Goal: Information Seeking & Learning: Learn about a topic

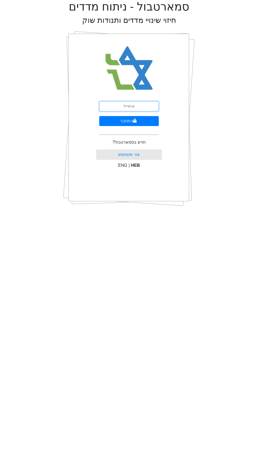
click at [118, 108] on input "email" at bounding box center [128, 106] width 59 height 10
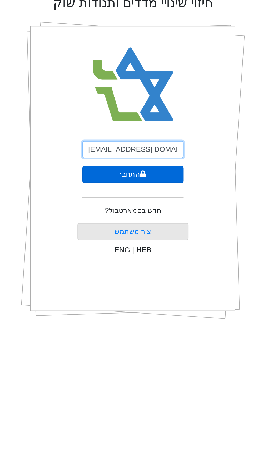
type input "[EMAIL_ADDRESS][DOMAIN_NAME]"
click at [105, 120] on button "התחבר" at bounding box center [128, 121] width 59 height 10
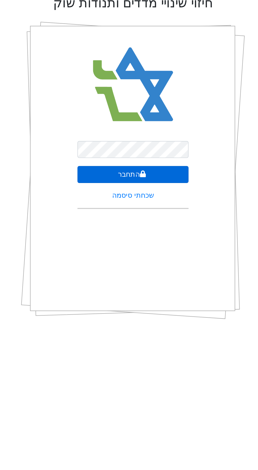
click at [111, 120] on button "התחבר" at bounding box center [128, 121] width 65 height 10
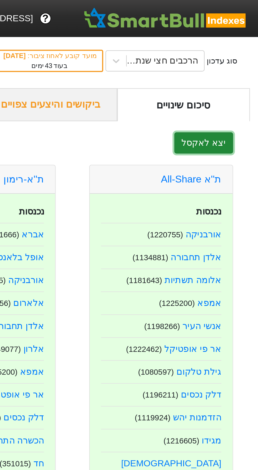
click at [220, 72] on button "יצא לאקסל" at bounding box center [232, 67] width 28 height 10
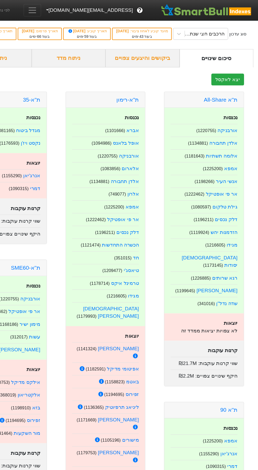
click at [71, 9] on span "Toggle navigation" at bounding box center [67, 9] width 8 height 8
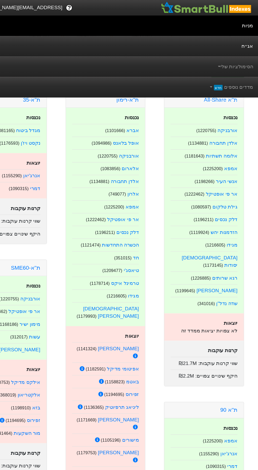
click at [228, 40] on link "אג״ח" at bounding box center [129, 38] width 258 height 17
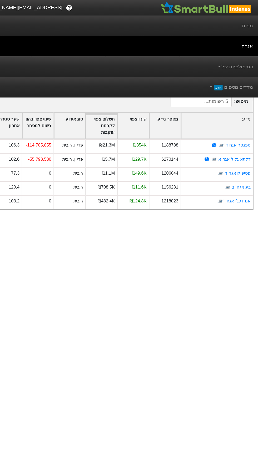
click at [163, 183] on html "? gilad@arbit.co.il מניות אג״ח הסימולציות שלי מדדים נוספים חדש לפי נתוני סוף יו…" at bounding box center [129, 91] width 258 height 183
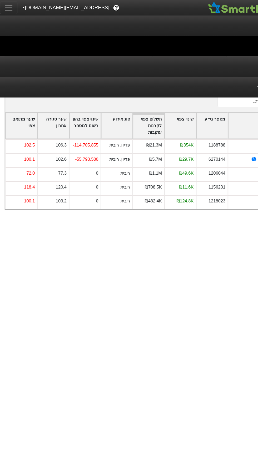
click at [7, 7] on span "Toggle navigation" at bounding box center [7, 7] width 8 height 8
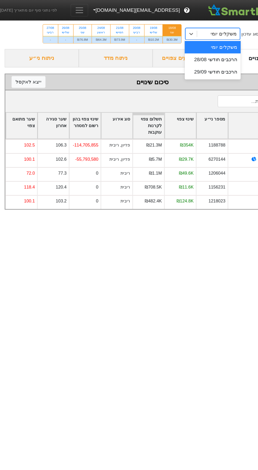
click at [178, 24] on div "משקלים יומי" at bounding box center [184, 28] width 36 height 9
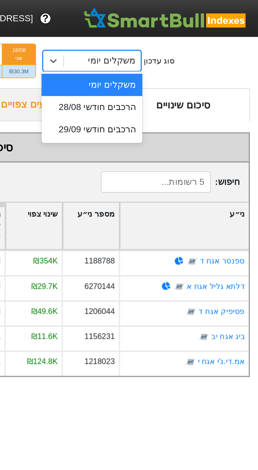
click at [176, 29] on div "משקלים יומי" at bounding box center [184, 28] width 36 height 9
click at [175, 30] on div "משקלים יומי" at bounding box center [184, 28] width 36 height 9
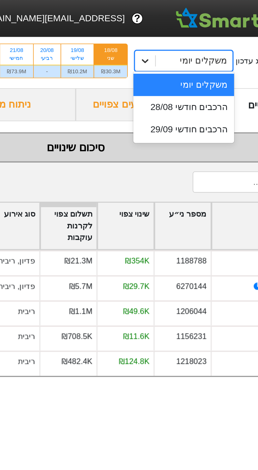
click at [165, 28] on div at bounding box center [161, 28] width 9 height 9
click at [172, 27] on div "משקלים יומי" at bounding box center [184, 28] width 36 height 9
click at [189, 28] on div "משקלים יומי" at bounding box center [189, 28] width 22 height 6
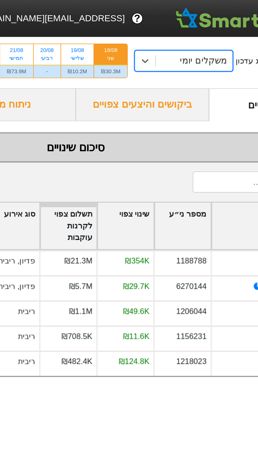
click at [188, 28] on div "משקלים יומי" at bounding box center [189, 28] width 22 height 6
click at [163, 28] on icon at bounding box center [161, 29] width 3 height 2
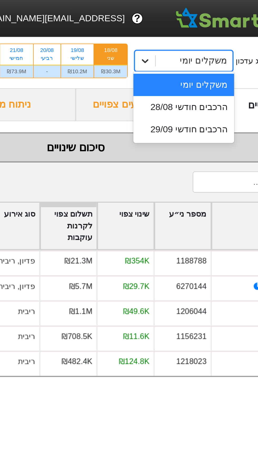
click at [165, 30] on div at bounding box center [161, 28] width 9 height 9
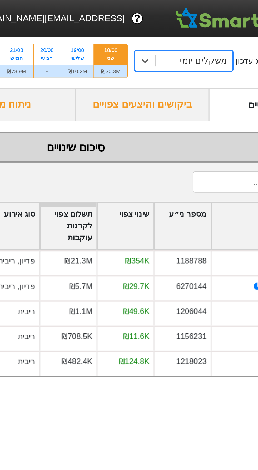
click at [177, 56] on div "ביקושים והיצעים צפויים" at bounding box center [160, 50] width 63 height 16
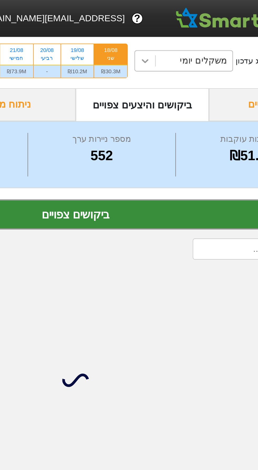
click at [161, 29] on icon at bounding box center [161, 28] width 5 height 5
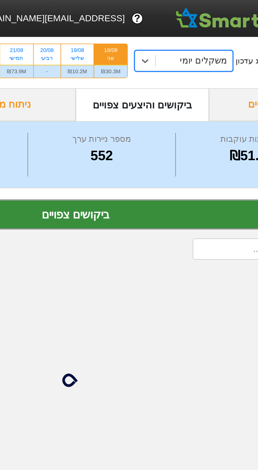
click at [176, 54] on div "ביקושים והיצעים צפויים" at bounding box center [160, 50] width 63 height 16
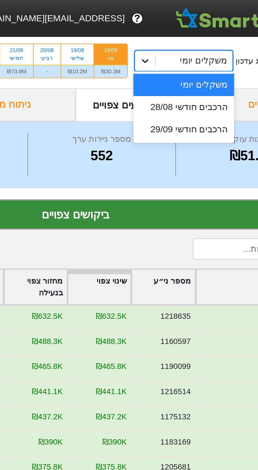
click at [161, 27] on icon at bounding box center [161, 28] width 5 height 5
click at [164, 30] on div at bounding box center [161, 28] width 9 height 9
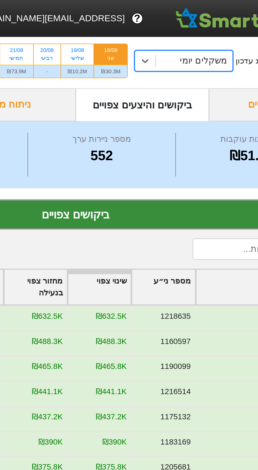
click at [173, 48] on div "ביקושים והיצעים צפויים" at bounding box center [160, 50] width 63 height 16
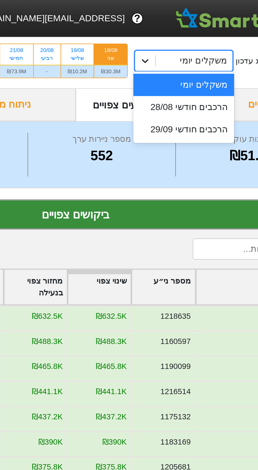
click at [160, 28] on icon at bounding box center [161, 28] width 5 height 5
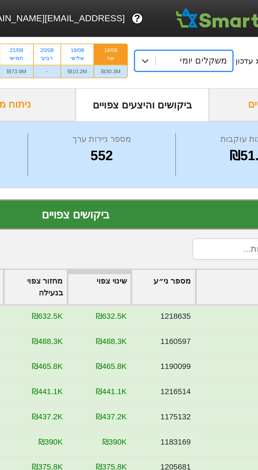
click at [175, 47] on div "ביקושים והיצעים צפויים" at bounding box center [160, 50] width 63 height 16
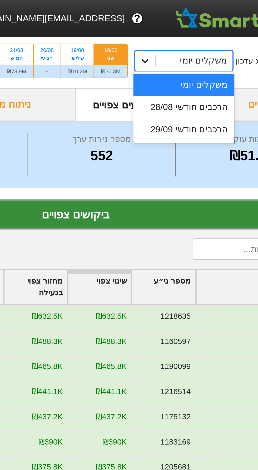
click at [159, 28] on icon at bounding box center [161, 28] width 5 height 5
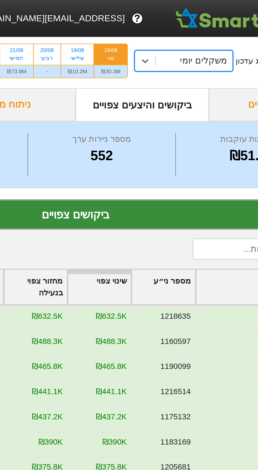
click at [186, 55] on div "ביקושים והיצעים צפויים" at bounding box center [160, 50] width 63 height 16
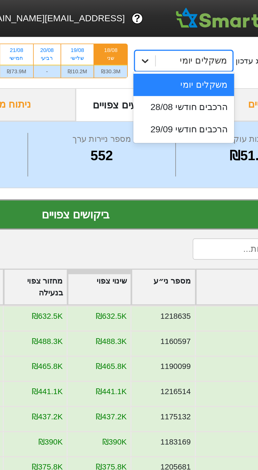
click at [158, 28] on div at bounding box center [161, 28] width 9 height 9
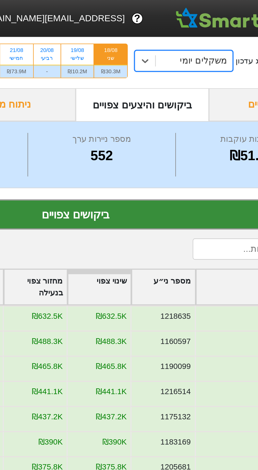
click at [181, 49] on div "ביקושים והיצעים צפויים" at bounding box center [160, 50] width 63 height 16
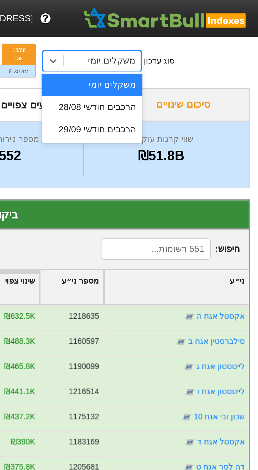
click at [196, 62] on div "הרכבים חודשי 29/09" at bounding box center [179, 61] width 47 height 11
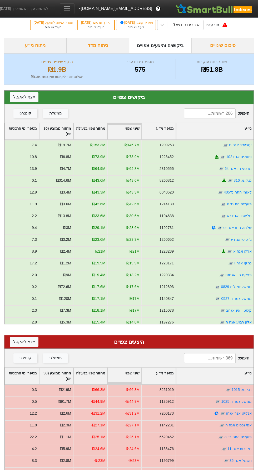
scroll to position [6, 0]
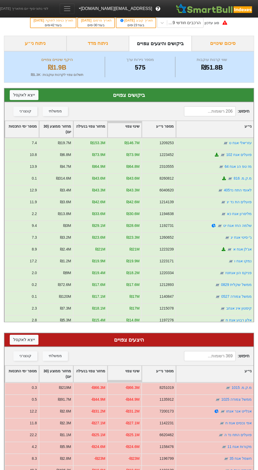
click at [93, 41] on div "ניתוח מדד" at bounding box center [97, 44] width 63 height 16
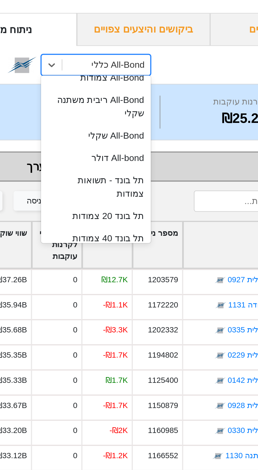
scroll to position [16, 0]
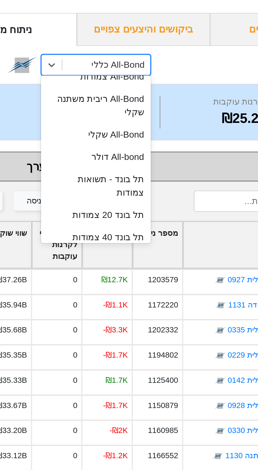
click at [136, 131] on div "תל בונד 20 צמודות" at bounding box center [138, 136] width 52 height 11
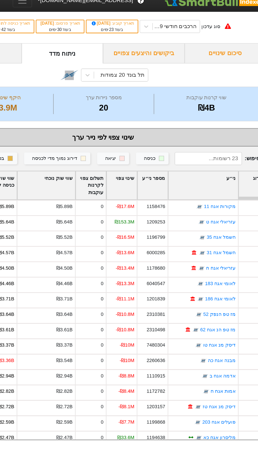
click at [145, 152] on div "שינוי צפוי" at bounding box center [142, 151] width 23 height 22
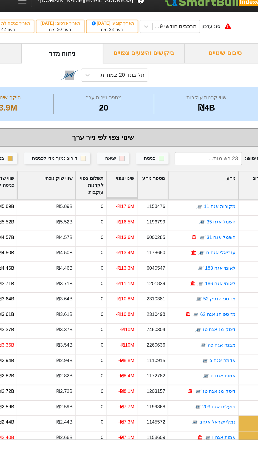
click at [139, 159] on div "שינוי צפוי" at bounding box center [142, 151] width 23 height 22
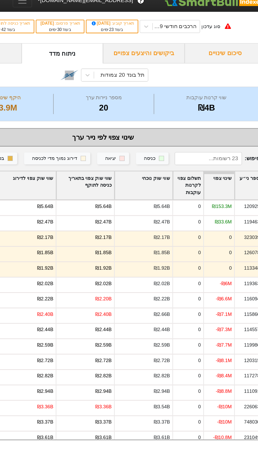
scroll to position [0, -76]
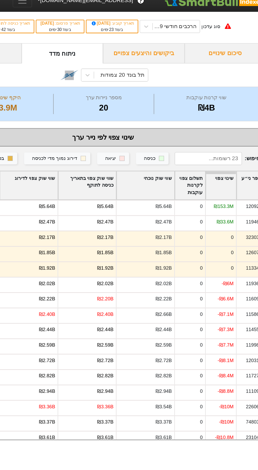
click at [112, 150] on div "שווי שוק צפוי בתאריך כניסה לתוקף" at bounding box center [117, 151] width 44 height 22
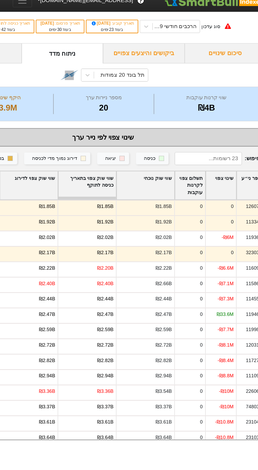
click at [62, 143] on div "שווי שוק צפוי לדירוג" at bounding box center [72, 151] width 44 height 22
click at [82, 149] on div "שווי שוק צפוי לדירוג" at bounding box center [72, 151] width 44 height 22
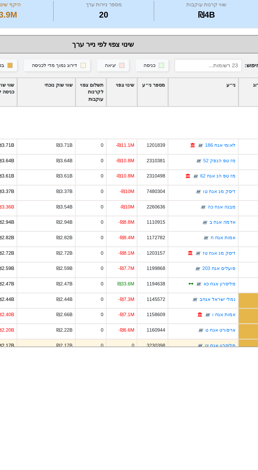
scroll to position [88, 0]
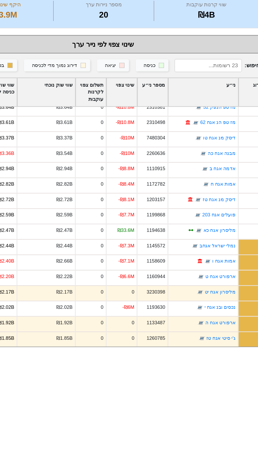
click at [203, 150] on div "ני״ע" at bounding box center [205, 151] width 53 height 22
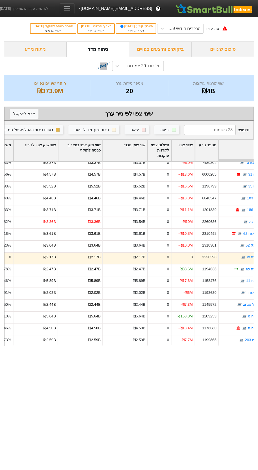
scroll to position [0, 0]
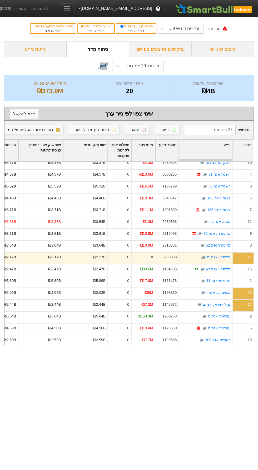
click at [202, 129] on input at bounding box center [210, 130] width 52 height 10
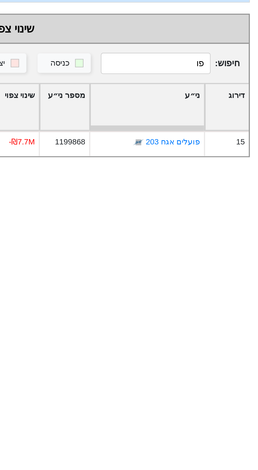
type input "פ"
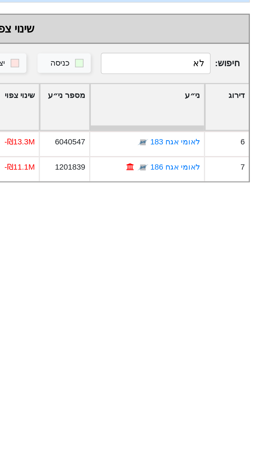
type input "ל"
type input "מ"
type input "ד"
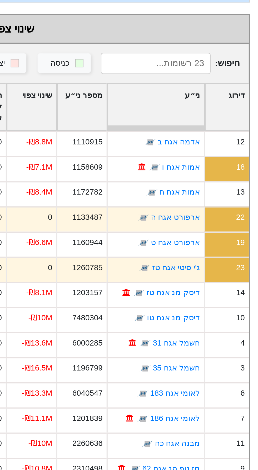
click at [203, 128] on input at bounding box center [210, 130] width 52 height 10
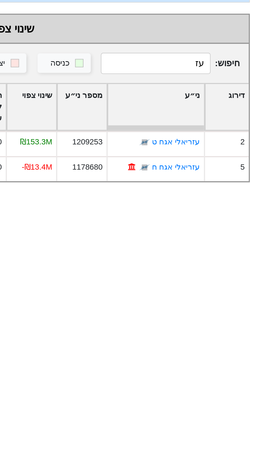
type input "ע"
type input "ח"
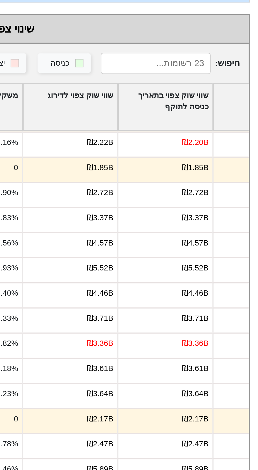
scroll to position [0, -165]
click at [163, 150] on div "שווי שוק צפוי לדירוג" at bounding box center [169, 151] width 44 height 22
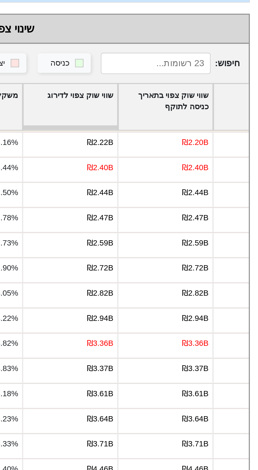
click at [163, 153] on div "שווי שוק צפוי לדירוג" at bounding box center [169, 151] width 44 height 22
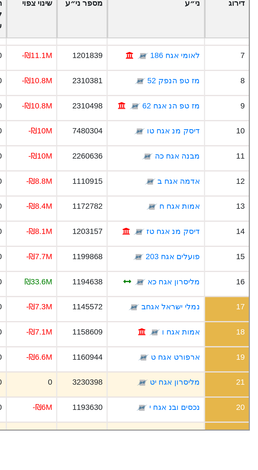
scroll to position [0, 0]
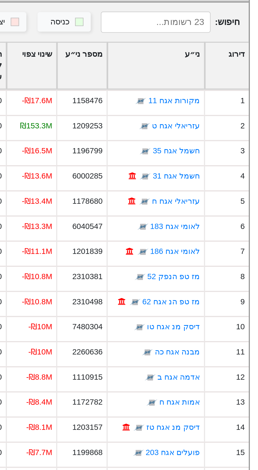
click at [215, 129] on input at bounding box center [210, 130] width 52 height 10
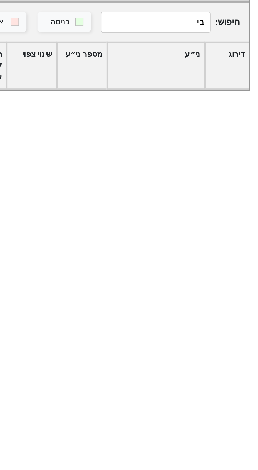
type input "ב"
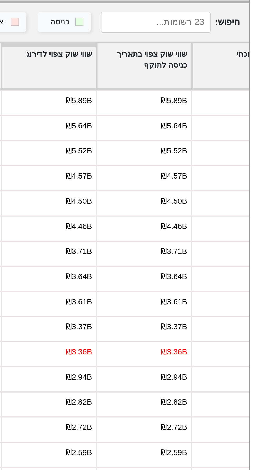
scroll to position [0, -155]
click at [170, 153] on div "שווי שוק צפוי לדירוג" at bounding box center [159, 151] width 44 height 22
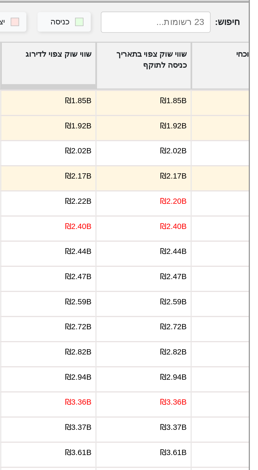
click at [171, 149] on div "שווי שוק צפוי לדירוג" at bounding box center [159, 151] width 44 height 22
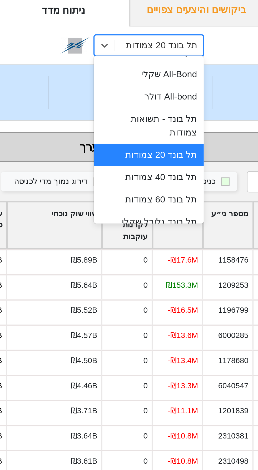
scroll to position [40, 0]
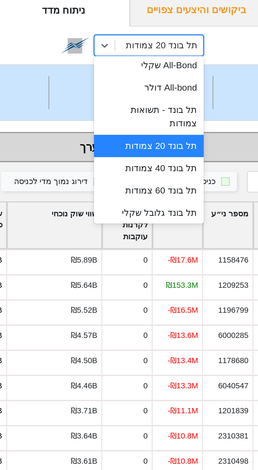
click at [144, 119] on div "תל בונד 40 צמודות" at bounding box center [138, 124] width 52 height 11
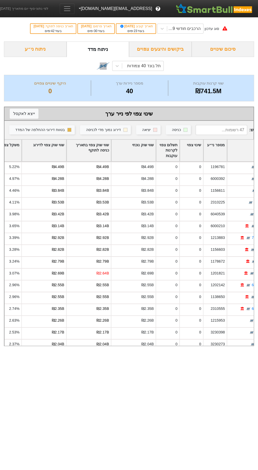
scroll to position [0, -51]
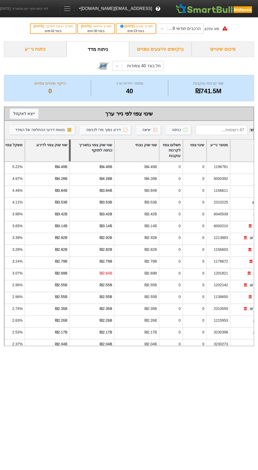
click at [69, 144] on div at bounding box center [70, 151] width 2 height 22
click at [58, 153] on div "שווי שוק צפוי לדירוג" at bounding box center [47, 151] width 44 height 22
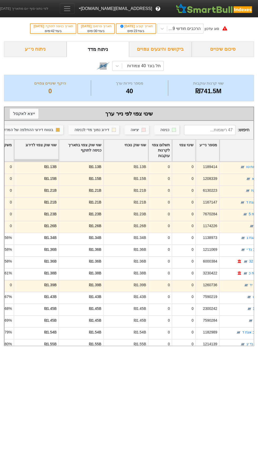
scroll to position [0, -45]
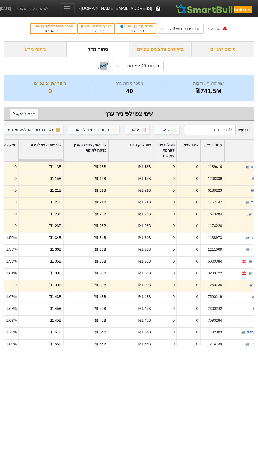
click at [102, 148] on div "שווי שוק צפוי בתאריך כניסה לתוקף" at bounding box center [86, 151] width 44 height 22
click at [99, 143] on div "שווי שוק צפוי בתאריך כניסה לתוקף" at bounding box center [86, 151] width 44 height 22
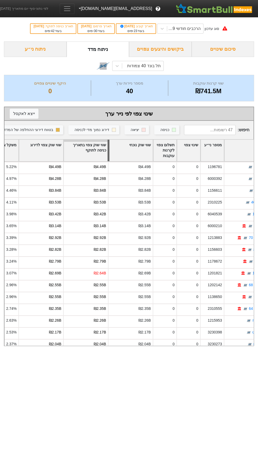
click at [108, 145] on div at bounding box center [108, 151] width 2 height 22
click at [93, 150] on div "שווי שוק צפוי בתאריך כניסה לתוקף" at bounding box center [86, 151] width 44 height 22
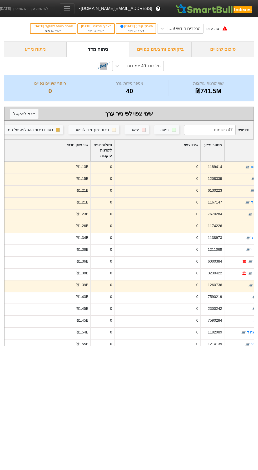
scroll to position [0, 0]
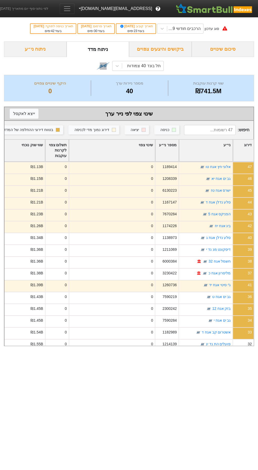
click at [209, 130] on input at bounding box center [210, 130] width 52 height 10
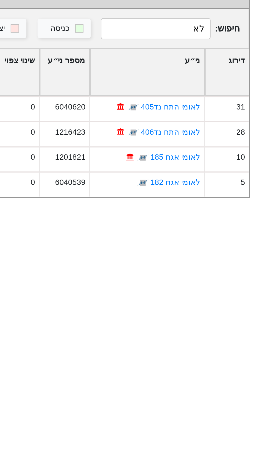
type input "ל"
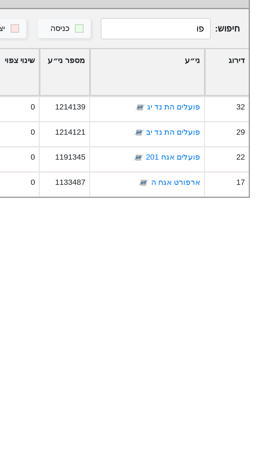
type input "פ"
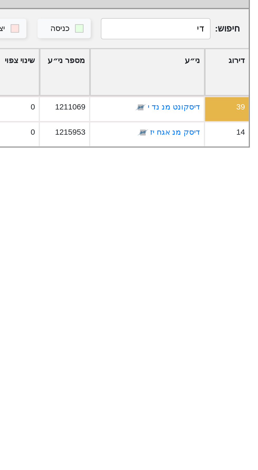
type input "ד"
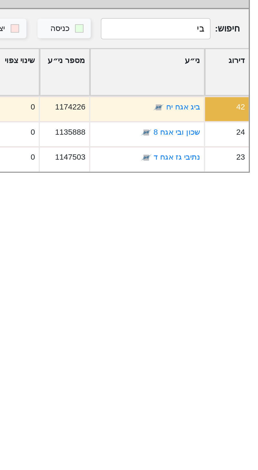
type input "ב"
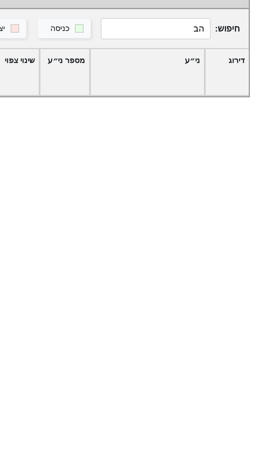
type input "ה"
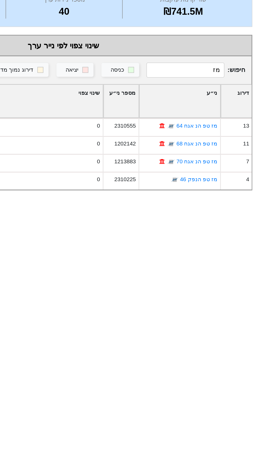
click at [218, 130] on input "מז" at bounding box center [210, 130] width 52 height 10
type input "מ"
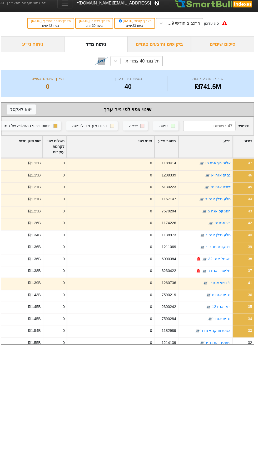
click at [160, 66] on div "תל בונד 40 צמודות" at bounding box center [144, 66] width 34 height 6
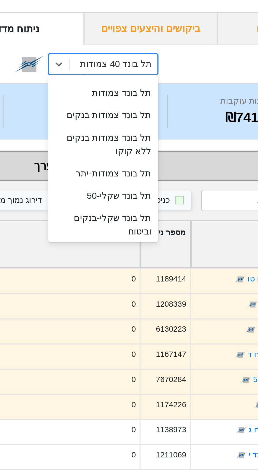
scroll to position [121, 0]
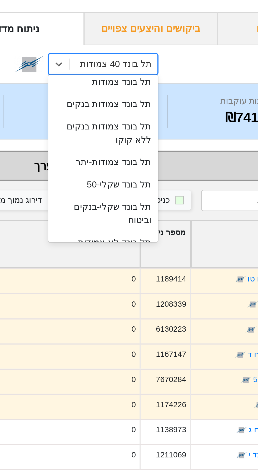
click at [151, 118] on div "תל בונד שקלי-50" at bounding box center [138, 122] width 52 height 11
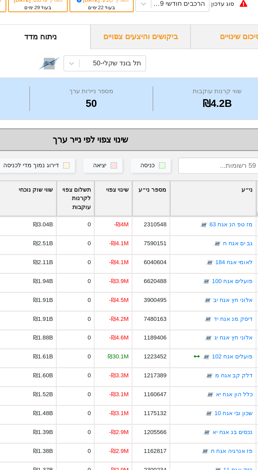
click at [149, 151] on div "שינוי צפוי" at bounding box center [142, 151] width 23 height 22
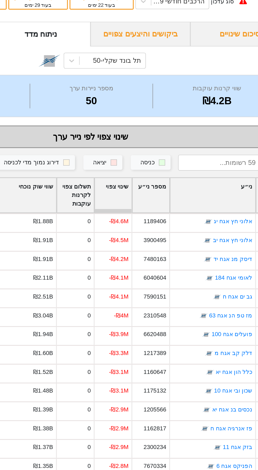
click at [151, 146] on div "שינוי צפוי" at bounding box center [142, 151] width 23 height 22
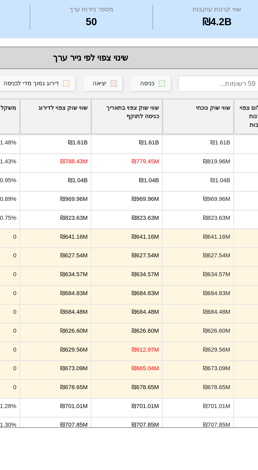
scroll to position [0, -135]
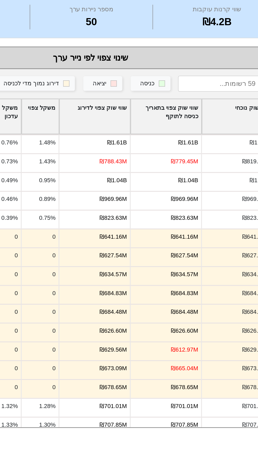
click at [144, 149] on div "שווי שוק צפוי לדירוג" at bounding box center [131, 151] width 44 height 22
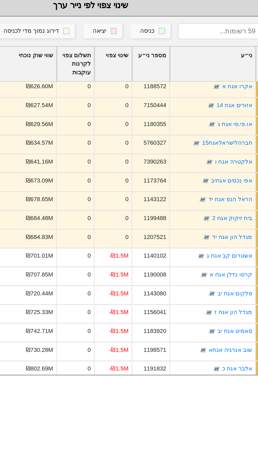
scroll to position [0, 0]
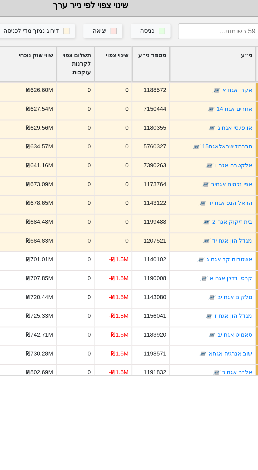
click at [218, 131] on input at bounding box center [210, 130] width 52 height 10
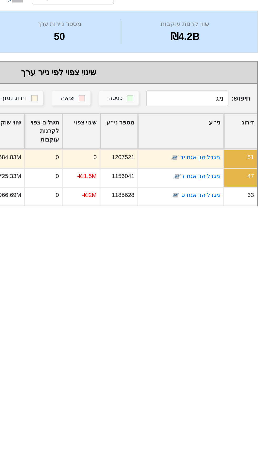
type input "מ"
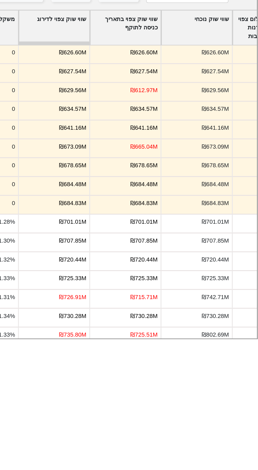
scroll to position [0, -146]
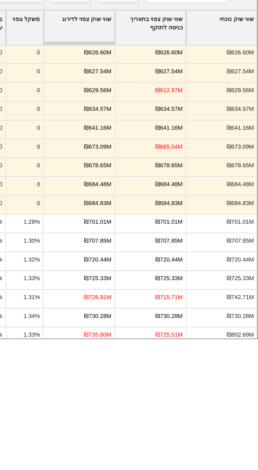
click at [157, 151] on div "שווי שוק צפוי לדירוג" at bounding box center [142, 151] width 44 height 22
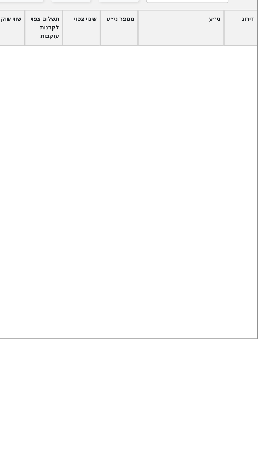
scroll to position [0, 0]
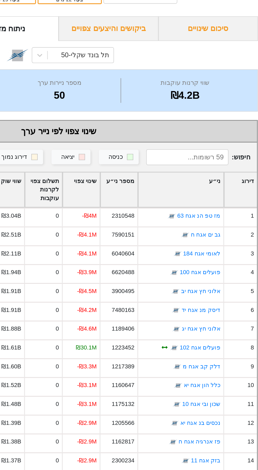
click at [216, 128] on input at bounding box center [210, 130] width 52 height 10
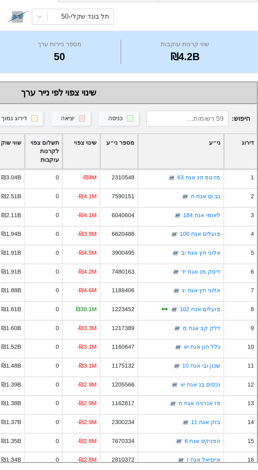
type input "ה"
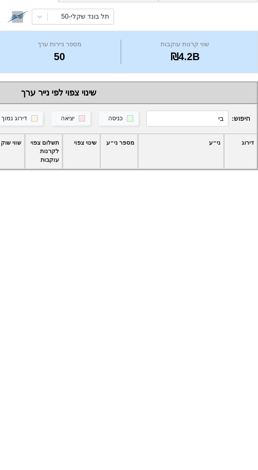
type input "ב"
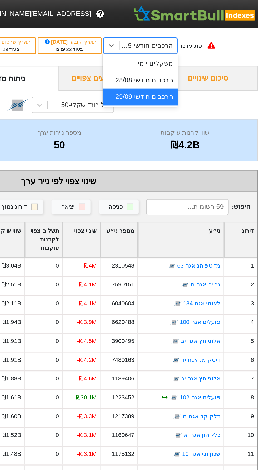
click at [188, 53] on div "הרכבים חודשי 28/08" at bounding box center [179, 50] width 47 height 11
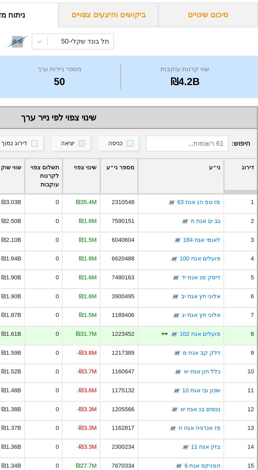
click at [152, 148] on div "שינוי צפוי" at bounding box center [142, 151] width 23 height 22
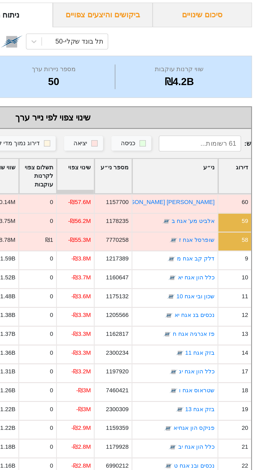
click at [223, 127] on input at bounding box center [221, 130] width 52 height 10
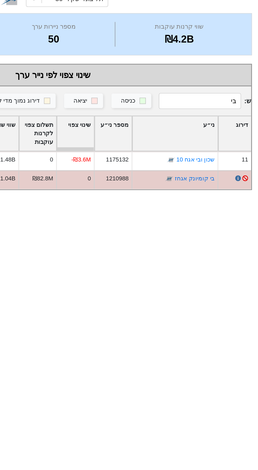
type input "בי"
click at [245, 179] on icon at bounding box center [244, 178] width 3 height 3
click at [243, 178] on icon at bounding box center [244, 178] width 3 height 3
click at [244, 177] on icon at bounding box center [244, 178] width 3 height 3
click at [245, 177] on icon at bounding box center [245, 179] width 4 height 4
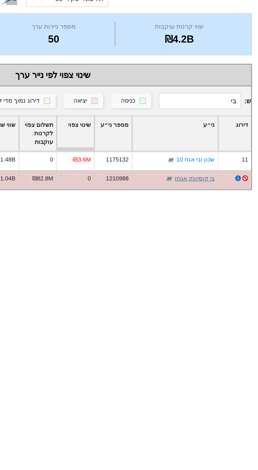
click at [222, 178] on link "בי קומיונק אגחז" at bounding box center [217, 179] width 25 height 4
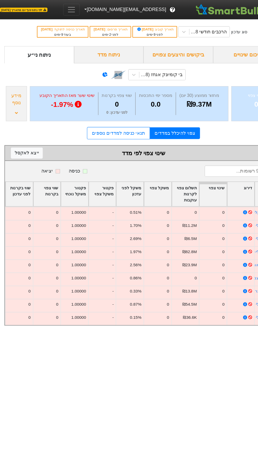
click at [21, 96] on div "מידע נוסף" at bounding box center [14, 94] width 19 height 32
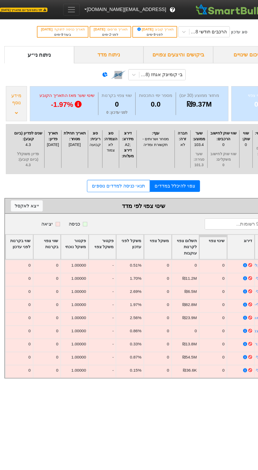
click at [17, 97] on div "מידע נוסף" at bounding box center [14, 94] width 19 height 32
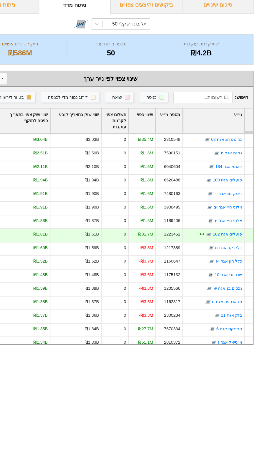
scroll to position [0, -10]
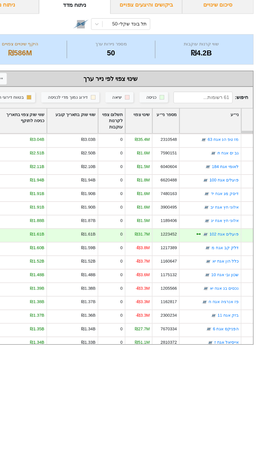
click at [155, 144] on div "שינוי צפוי" at bounding box center [153, 151] width 23 height 22
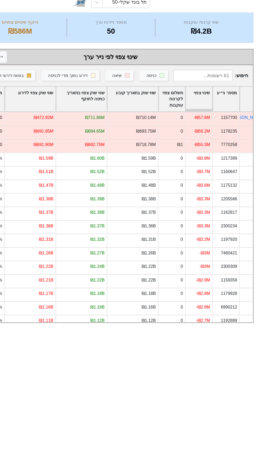
scroll to position [0, -63]
click at [71, 150] on div "שווי שוק צפוי לדירוג" at bounding box center [59, 151] width 44 height 22
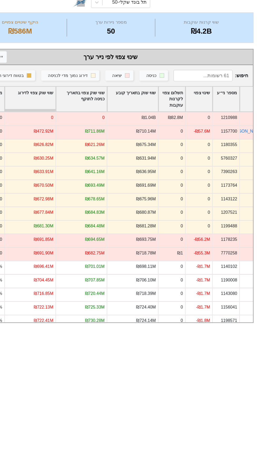
click at [70, 152] on div "שווי שוק צפוי לדירוג" at bounding box center [59, 151] width 44 height 22
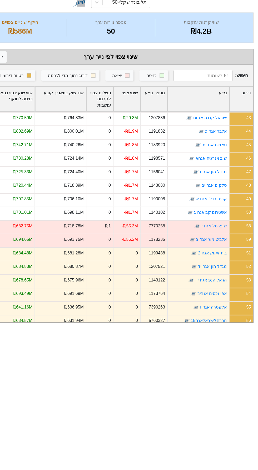
scroll to position [537, 0]
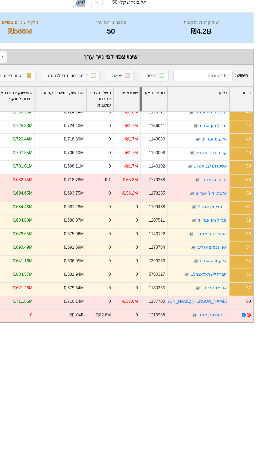
click at [155, 145] on div at bounding box center [155, 151] width 2 height 22
click at [150, 148] on div "שינוי צפוי" at bounding box center [142, 151] width 23 height 22
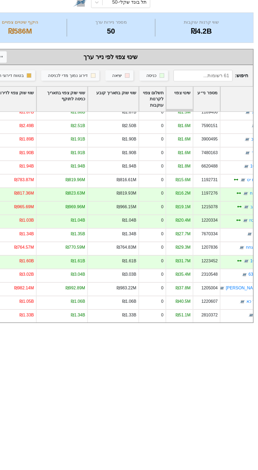
scroll to position [0, -49]
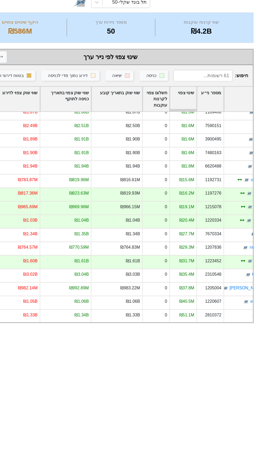
click at [140, 151] on div "שווי שוק בתאריך קובע" at bounding box center [134, 151] width 44 height 22
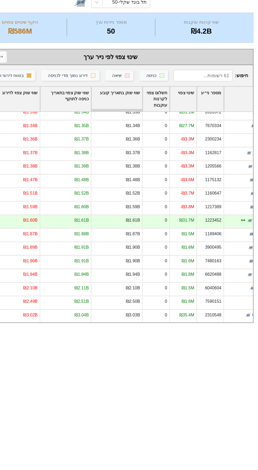
click at [140, 145] on div "שווי שוק בתאריך קובע" at bounding box center [134, 151] width 44 height 22
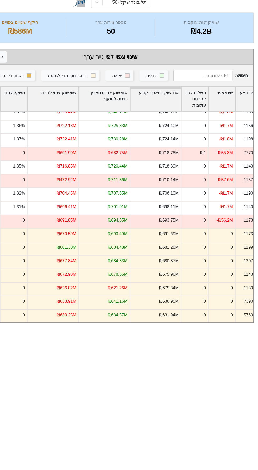
scroll to position [0, -83]
click at [88, 148] on div "שווי שוק צפוי לדירוג" at bounding box center [79, 151] width 44 height 22
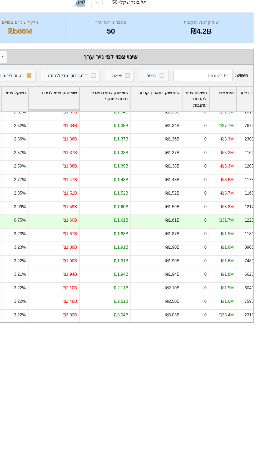
click at [92, 148] on div "שווי שוק צפוי לדירוג" at bounding box center [79, 151] width 44 height 22
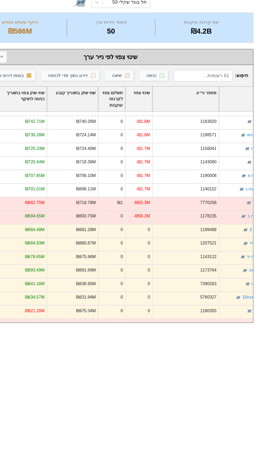
scroll to position [0, -68]
